Goal: Transaction & Acquisition: Purchase product/service

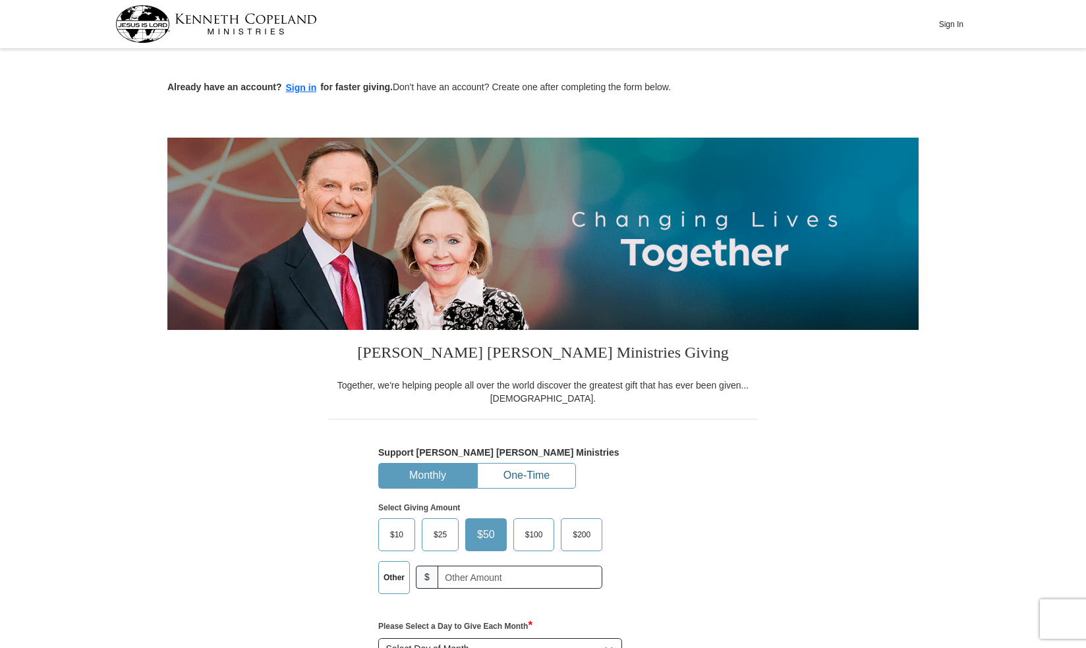
click at [526, 470] on button "One-Time" at bounding box center [527, 476] width 98 height 24
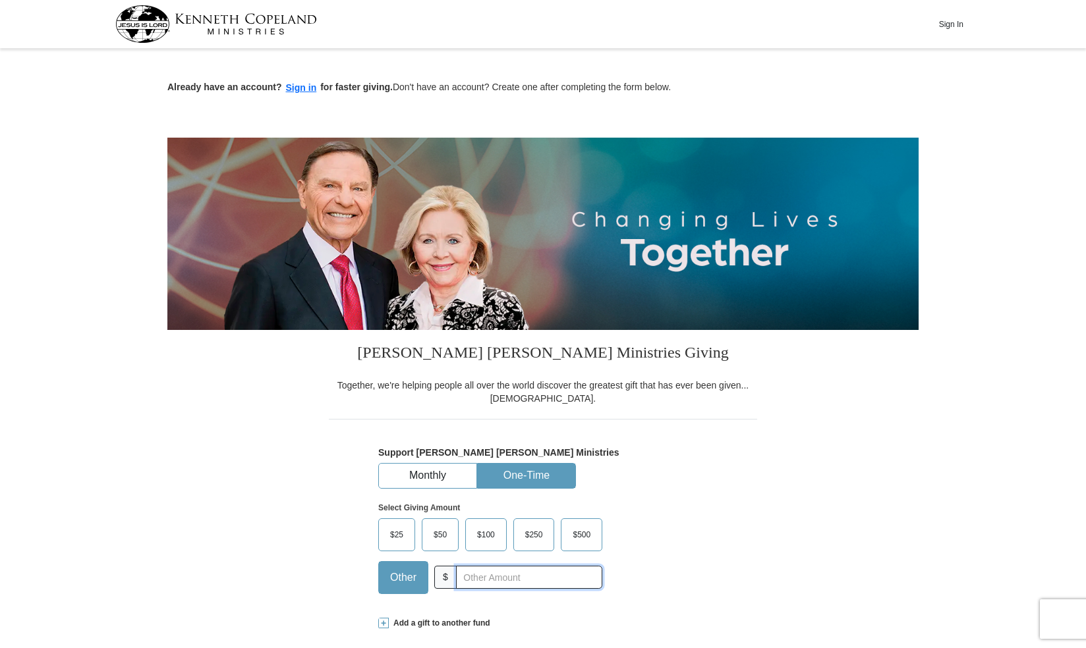
click at [469, 573] on input "text" at bounding box center [529, 577] width 146 height 23
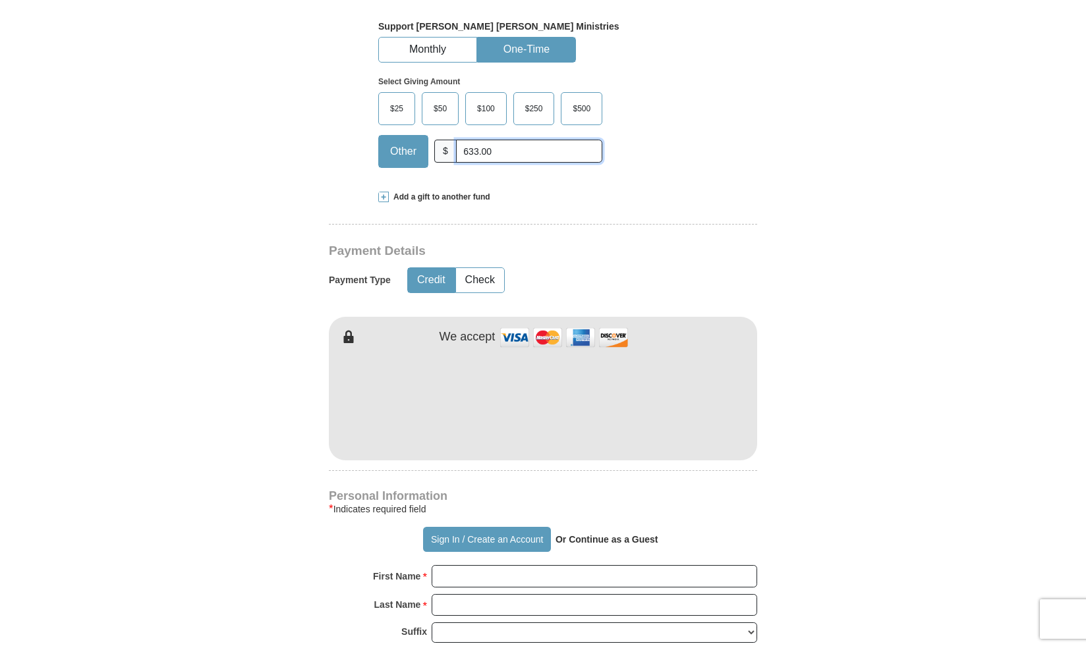
scroll to position [424, 0]
type input "633.00"
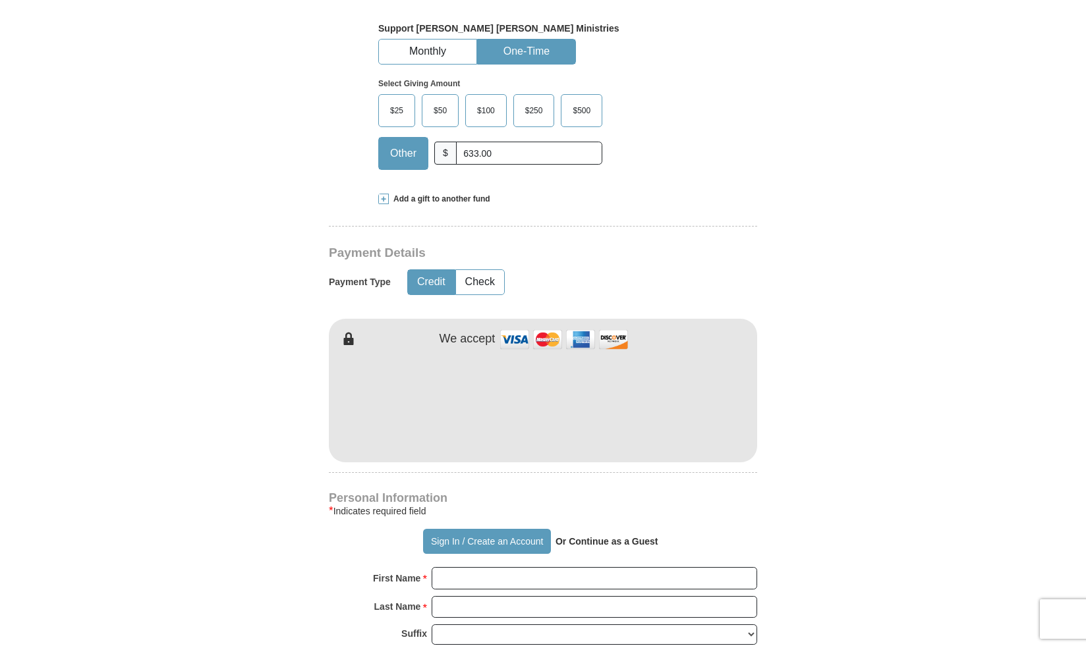
scroll to position [1, 0]
drag, startPoint x: 844, startPoint y: 555, endPoint x: 809, endPoint y: 536, distance: 39.8
click at [824, 553] on form "Already have an account? Sign in for faster giving. Don't have an account? Crea…" at bounding box center [542, 435] width 751 height 1614
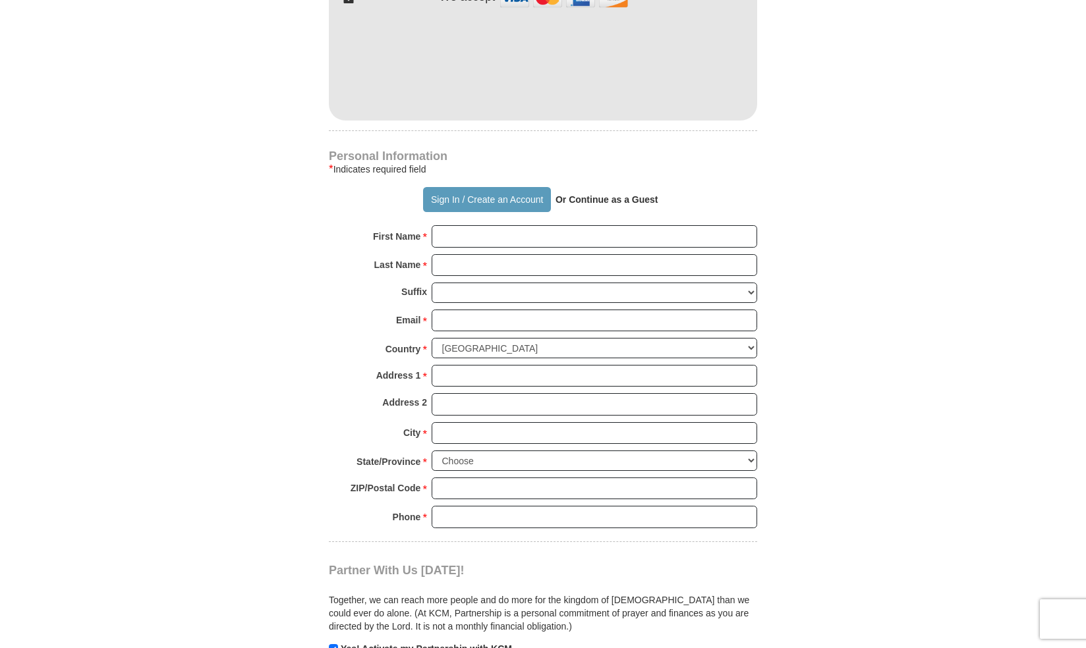
scroll to position [768, 0]
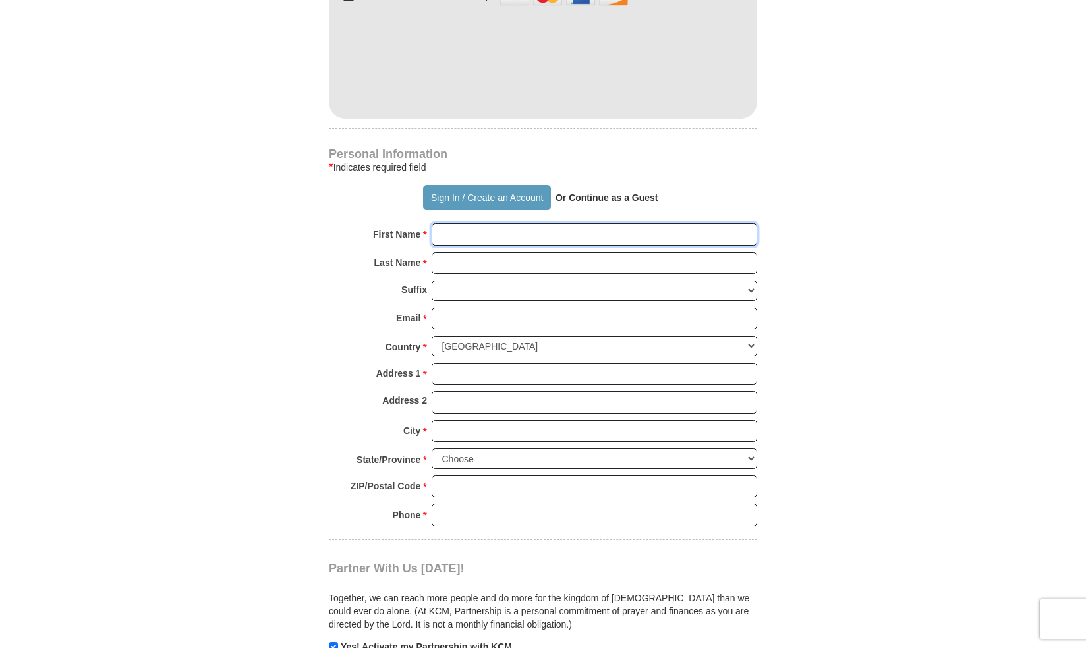
click at [457, 229] on input "First Name *" at bounding box center [594, 234] width 325 height 22
type input "[PERSON_NAME]"
type input "[PERSON_NAME][EMAIL_ADDRESS][DOMAIN_NAME]"
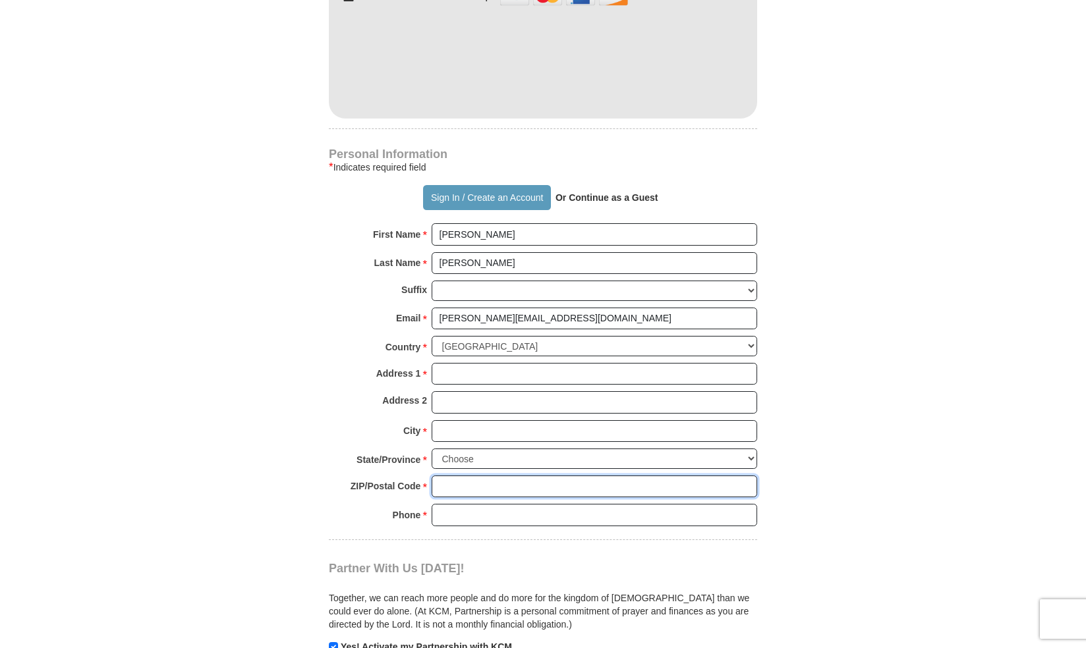
type input "48054"
click at [526, 319] on input "[PERSON_NAME][EMAIL_ADDRESS][DOMAIN_NAME]" at bounding box center [594, 319] width 325 height 22
type input "t"
type input "[EMAIL_ADDRESS][DOMAIN_NAME]"
type input "335 Hawks Nest"
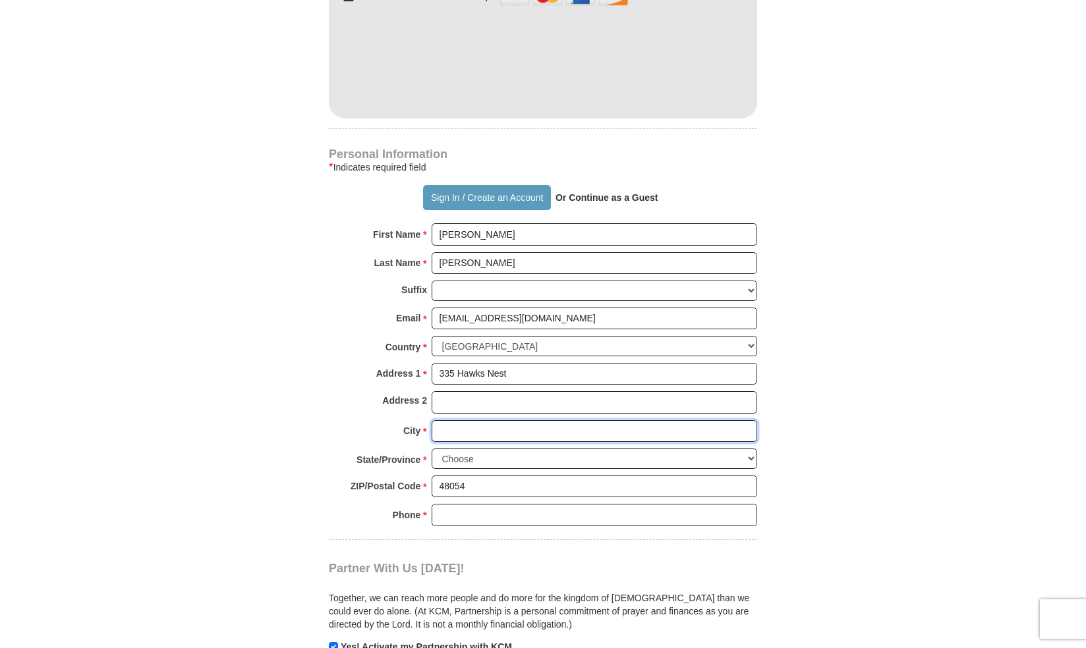
type input "East [GEOGRAPHIC_DATA]"
select select "MI"
type input "2489216053"
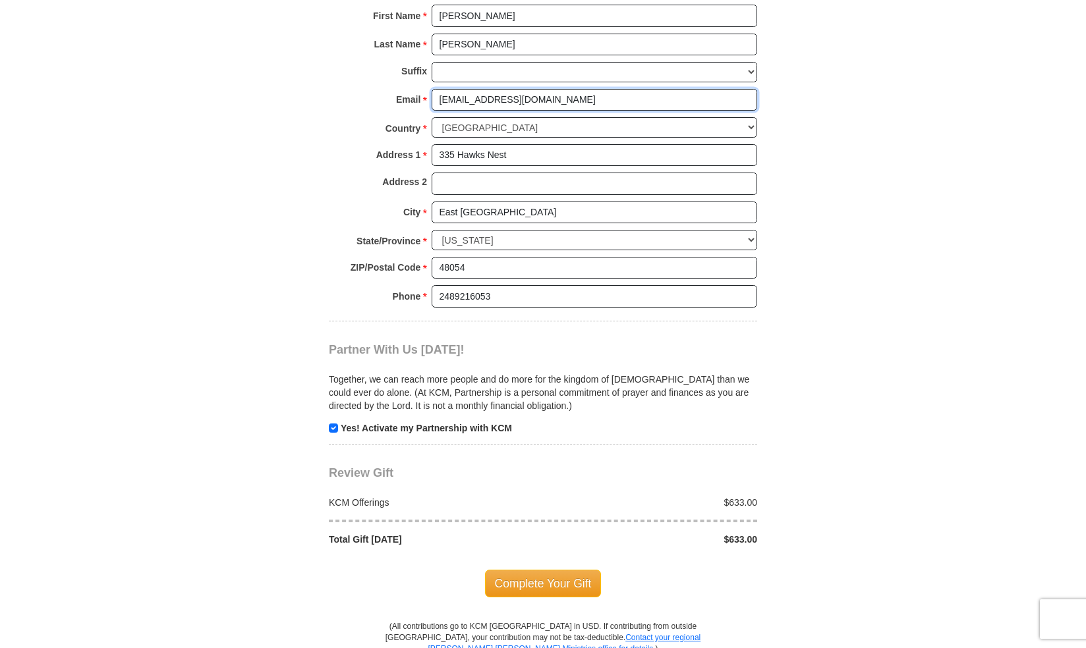
scroll to position [1002, 0]
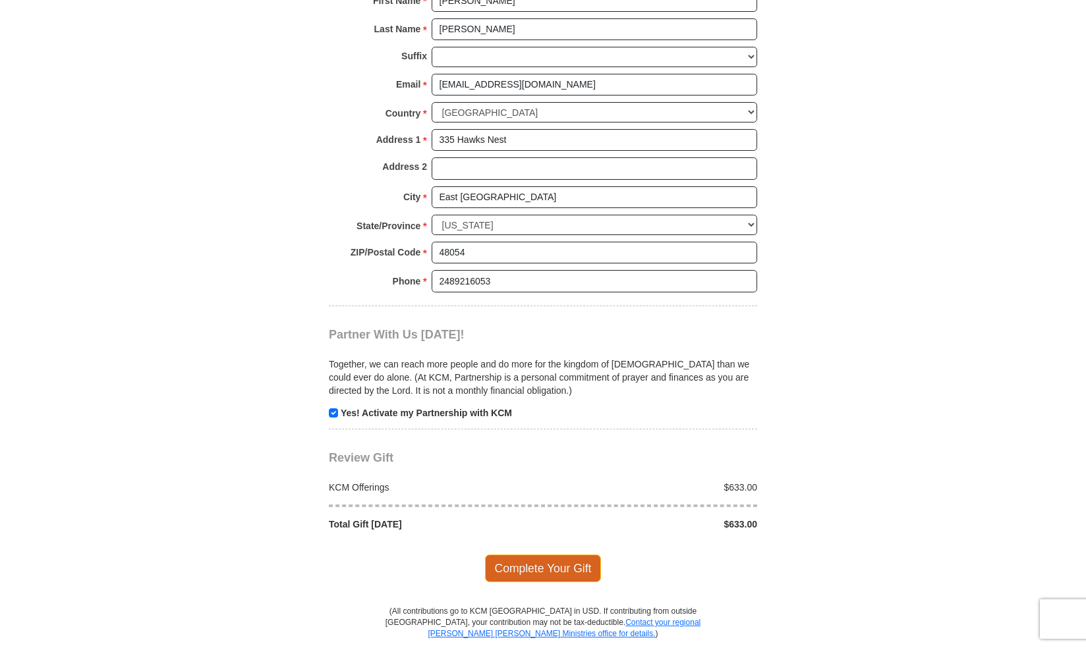
click at [538, 556] on span "Complete Your Gift" at bounding box center [543, 569] width 117 height 28
